Goal: Task Accomplishment & Management: Complete application form

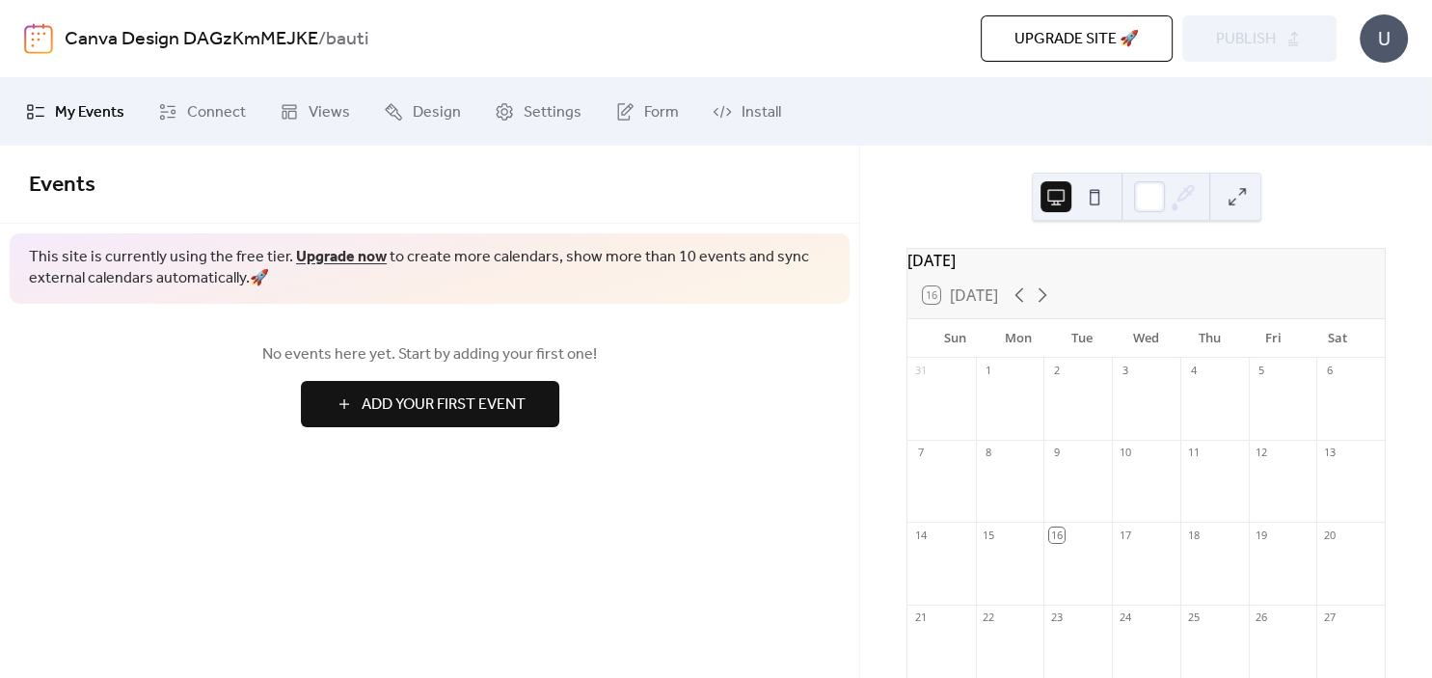
click at [528, 408] on button "Add Your First Event" at bounding box center [430, 404] width 258 height 46
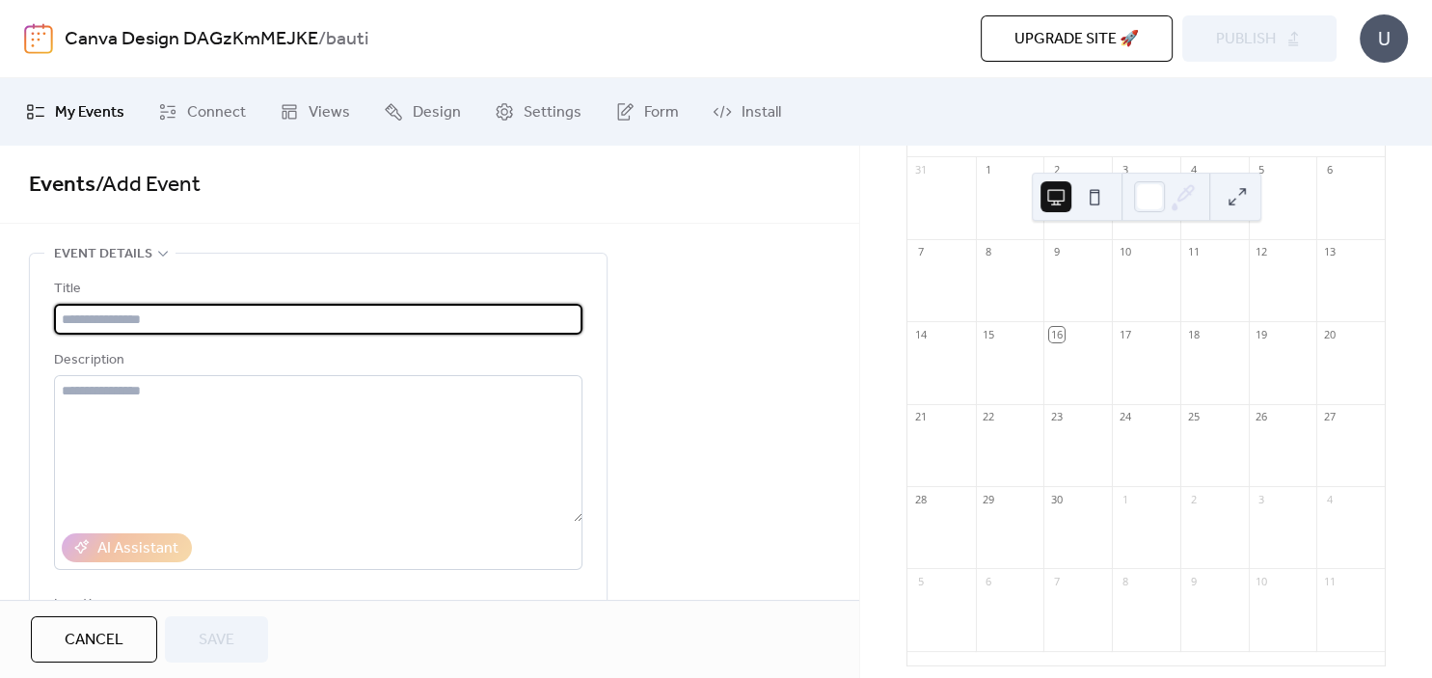
scroll to position [195, 0]
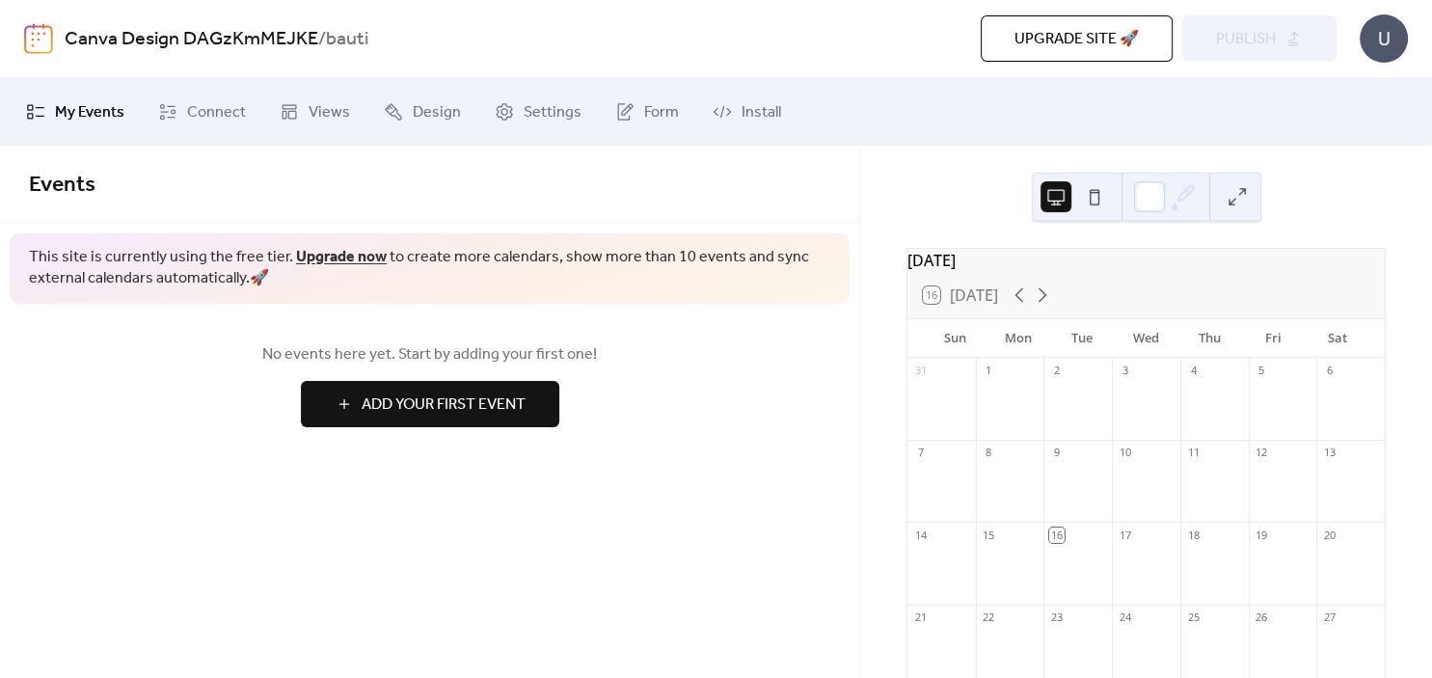
click at [1077, 498] on div at bounding box center [1078, 490] width 68 height 49
drag, startPoint x: 1077, startPoint y: 498, endPoint x: 1133, endPoint y: 574, distance: 94.5
click at [1133, 574] on div "31 1 2 3 4 5 6 7 8 9 10 11 12 13 14 15 16 17 18 19 20 21 22 23 24 25 26 27 28 2…" at bounding box center [1146, 612] width 477 height 508
click at [1105, 207] on button at bounding box center [1094, 196] width 31 height 31
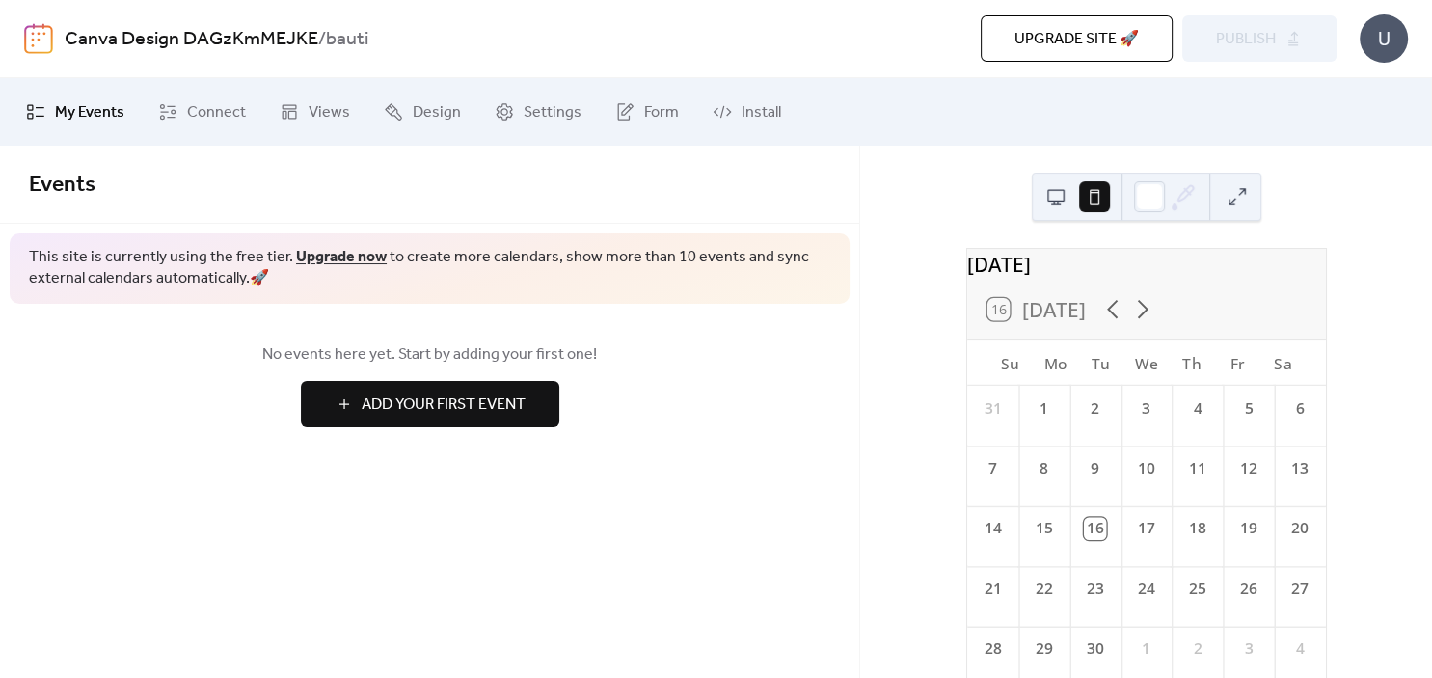
click at [1150, 540] on div "17" at bounding box center [1146, 529] width 22 height 22
drag, startPoint x: 1150, startPoint y: 550, endPoint x: 530, endPoint y: 413, distance: 634.2
click at [967, 413] on div "Su Mo Tu We Th Fr Sa 31 1 2 3 4 5 6 7 8 9 10 11 12 13 14 15 16 17 18 19 20 21 2…" at bounding box center [1146, 552] width 359 height 425
click at [530, 413] on button "Add Your First Event" at bounding box center [430, 404] width 258 height 46
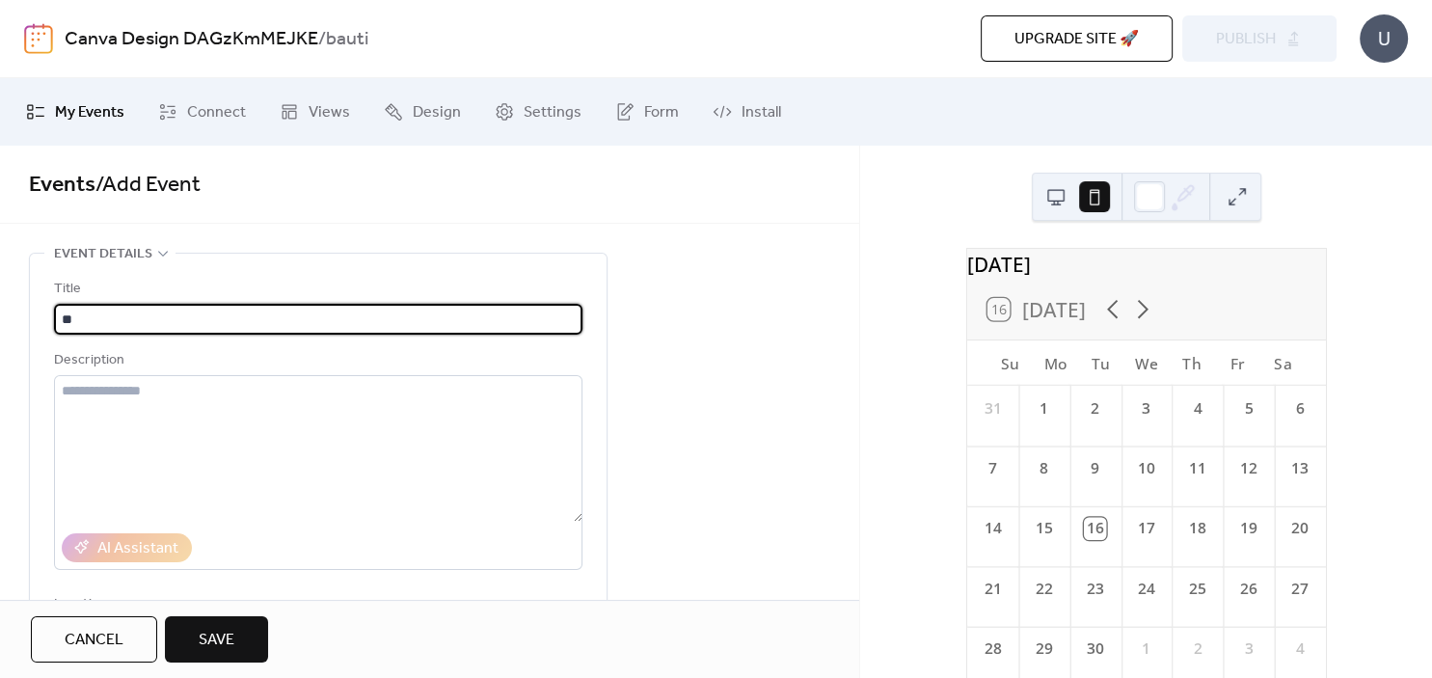
type input "*"
type input "*****"
click at [349, 466] on textarea at bounding box center [318, 448] width 529 height 147
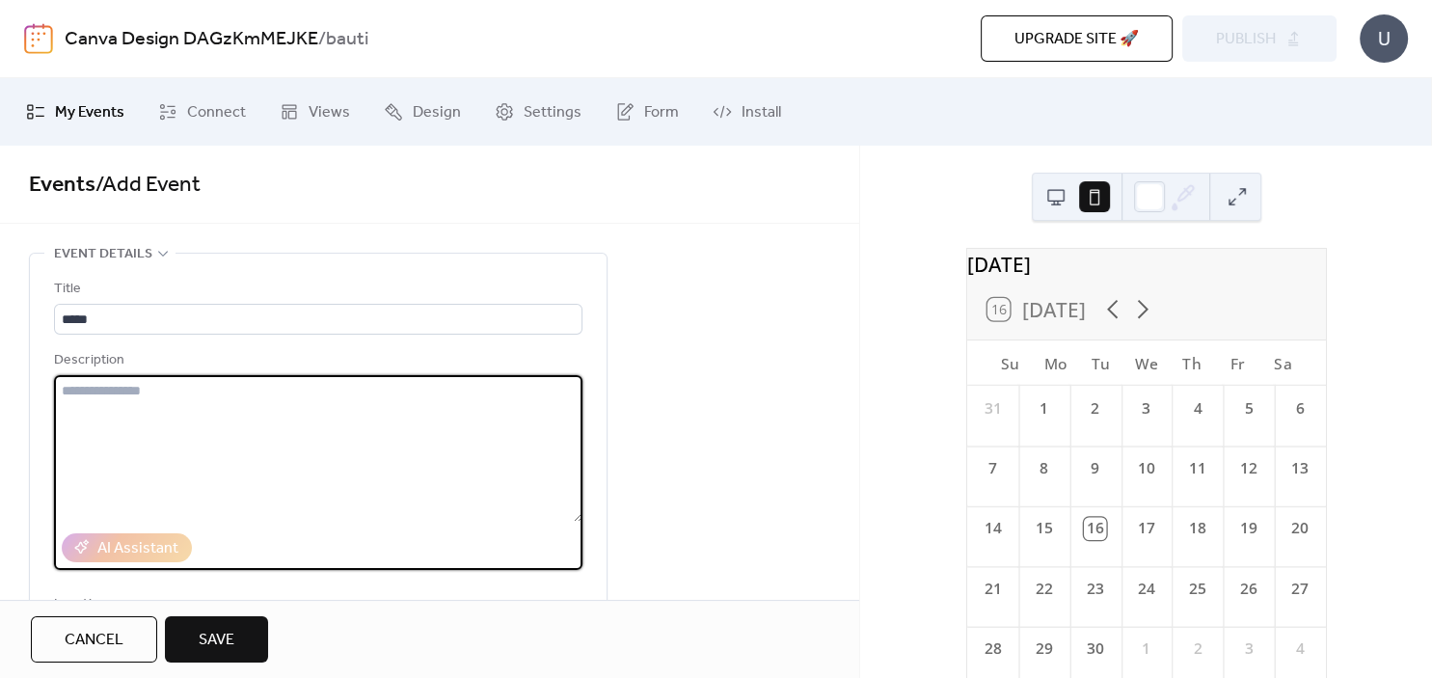
click at [207, 649] on span "Save" at bounding box center [217, 640] width 36 height 23
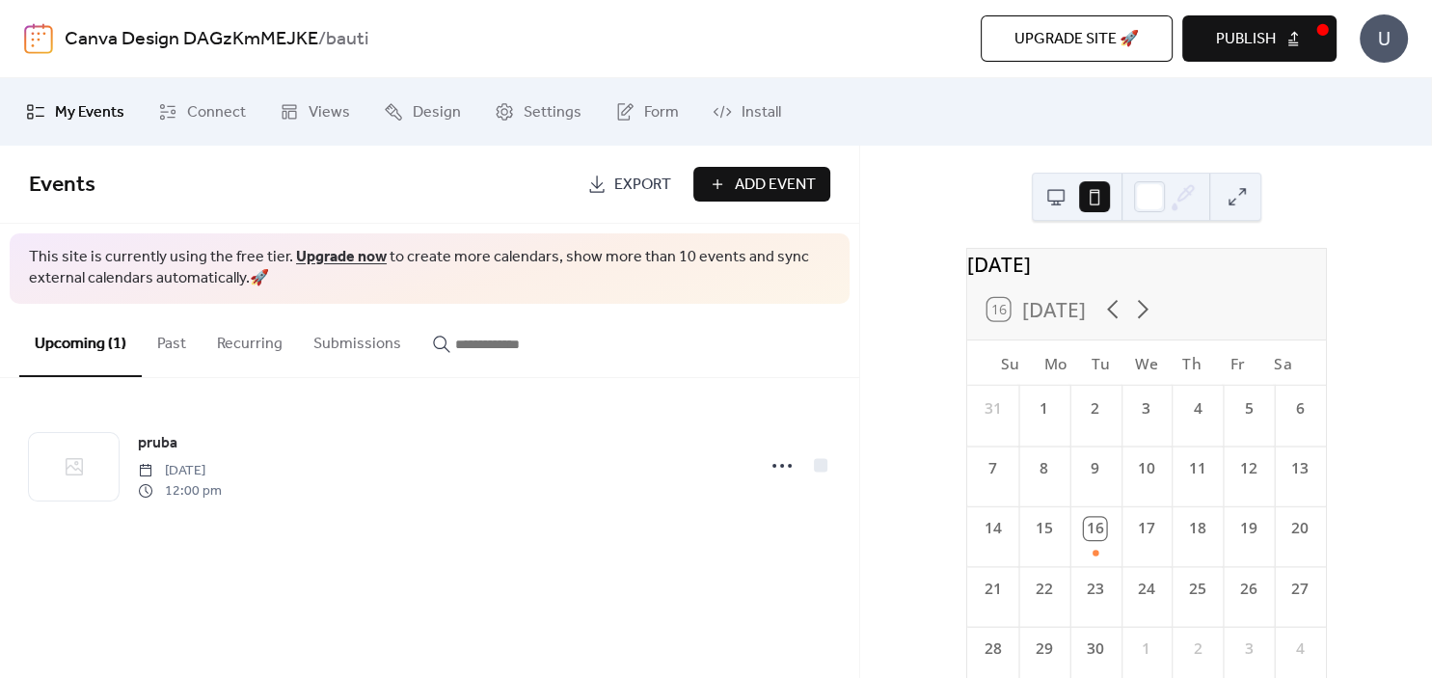
click at [1152, 560] on div "17" at bounding box center [1146, 536] width 51 height 60
click at [176, 336] on button "Past" at bounding box center [172, 339] width 60 height 71
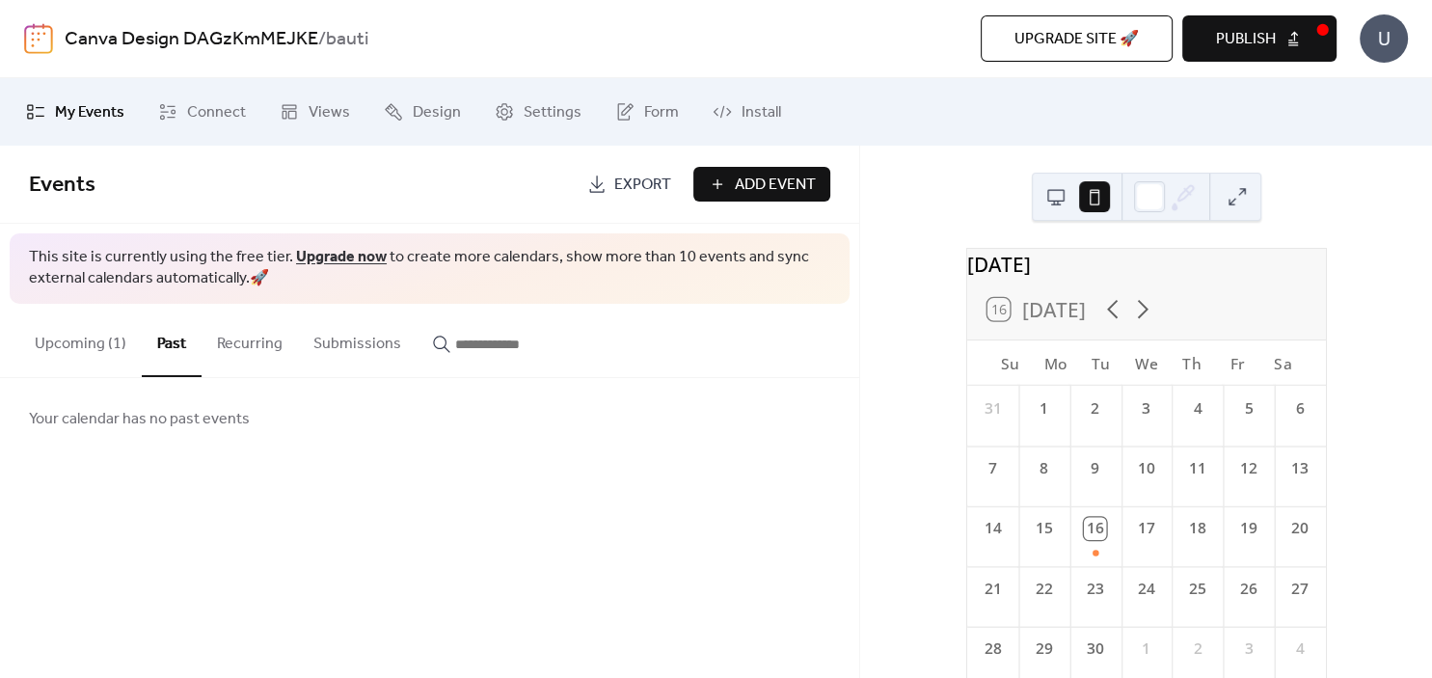
click at [249, 353] on button "Recurring" at bounding box center [250, 339] width 96 height 71
click at [187, 110] on span "Connect" at bounding box center [216, 112] width 59 height 23
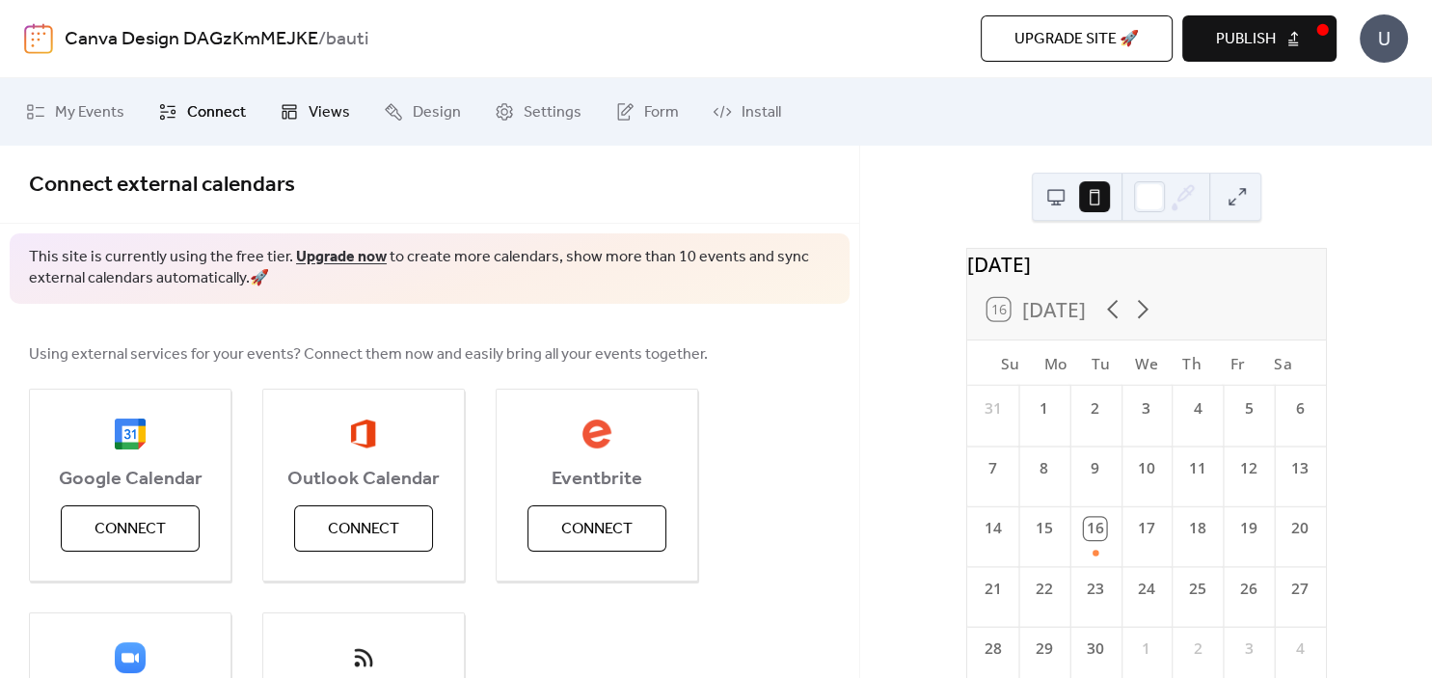
click at [318, 106] on span "Views" at bounding box center [329, 112] width 41 height 23
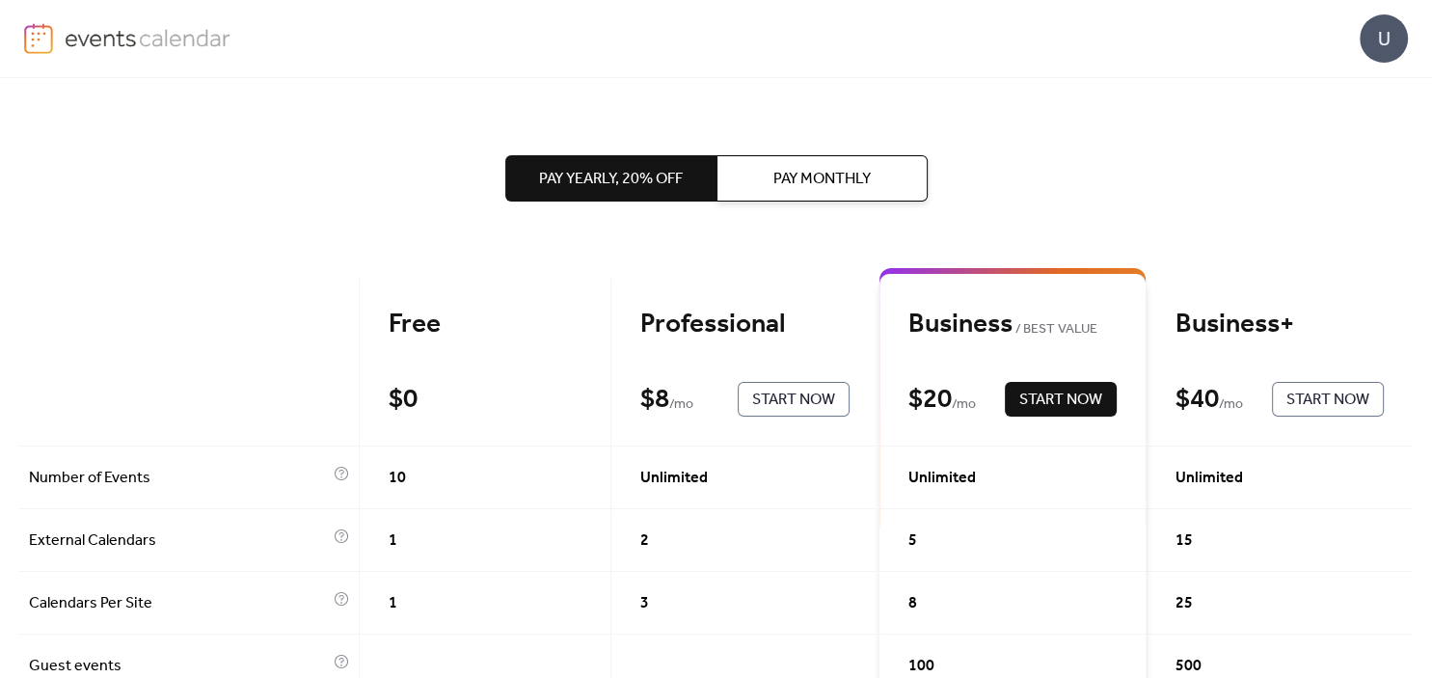
click at [493, 407] on div "$ 0 Current" at bounding box center [485, 399] width 193 height 35
click at [392, 388] on div "$ 0" at bounding box center [403, 400] width 29 height 34
